Goal: Navigation & Orientation: Find specific page/section

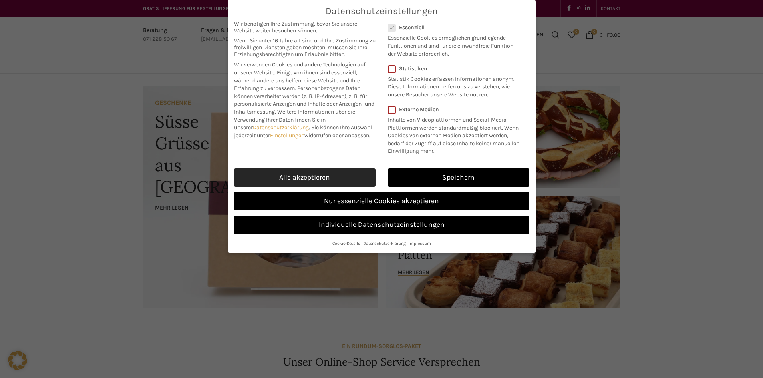
click at [322, 173] on link "Alle akzeptieren" at bounding box center [305, 178] width 142 height 18
checkbox input "true"
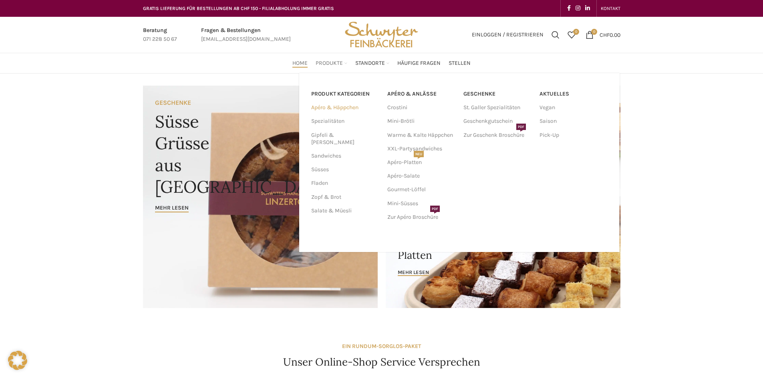
click at [331, 107] on link "Apéro & Häppchen" at bounding box center [344, 108] width 66 height 14
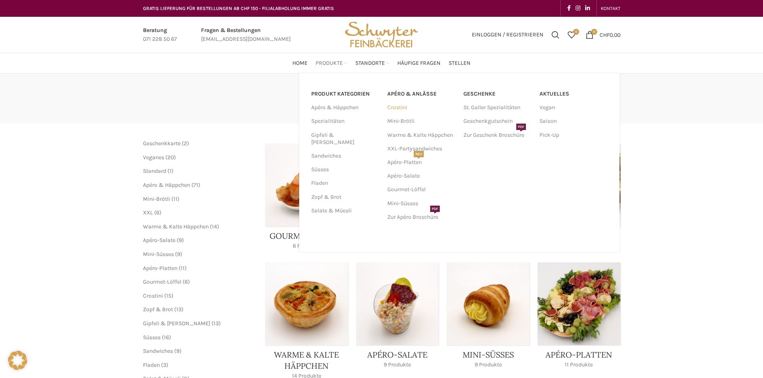
click at [397, 108] on link "Crostini" at bounding box center [421, 108] width 68 height 14
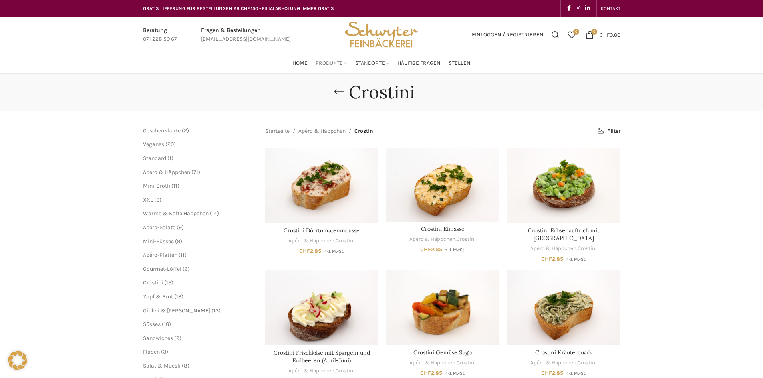
click at [322, 62] on span "Produkte" at bounding box center [329, 64] width 27 height 8
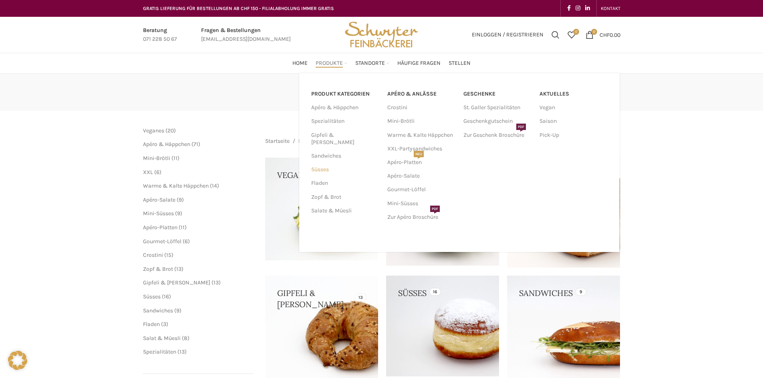
click at [319, 163] on link "Süsses" at bounding box center [344, 170] width 66 height 14
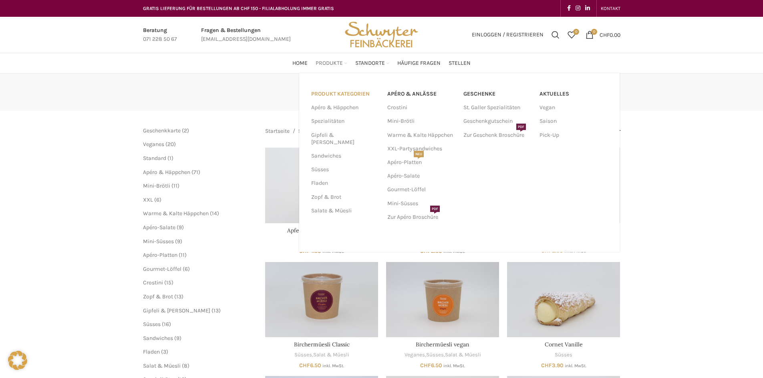
drag, startPoint x: 331, startPoint y: 88, endPoint x: 331, endPoint y: 93, distance: 4.8
click at [331, 93] on div "PRODUKT KATEGORIEN Apéro & Häppchen Spezialitäten Gipfeli & Brötli Sandwiches S…" at bounding box center [459, 162] width 320 height 179
click at [334, 108] on link "Apéro & Häppchen" at bounding box center [344, 108] width 66 height 14
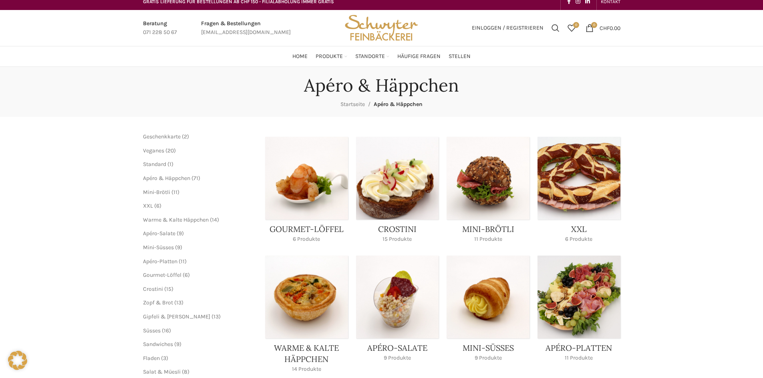
scroll to position [4, 0]
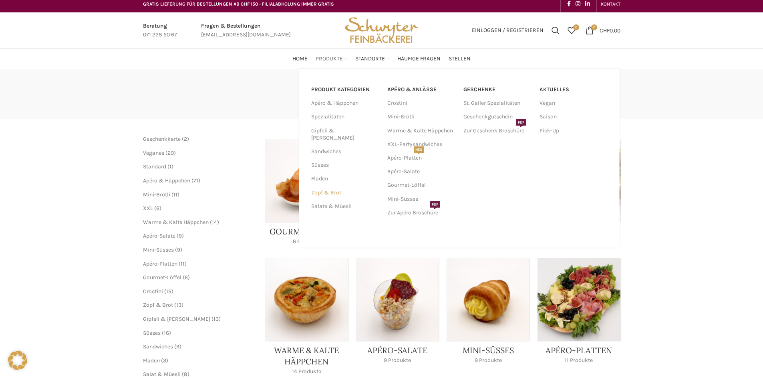
click at [326, 186] on link "Zopf & Brot" at bounding box center [344, 193] width 66 height 14
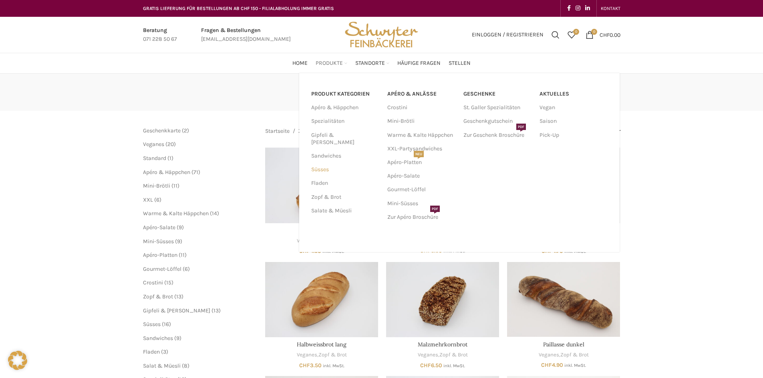
click at [328, 163] on link "Süsses" at bounding box center [344, 170] width 66 height 14
